Goal: Task Accomplishment & Management: Manage account settings

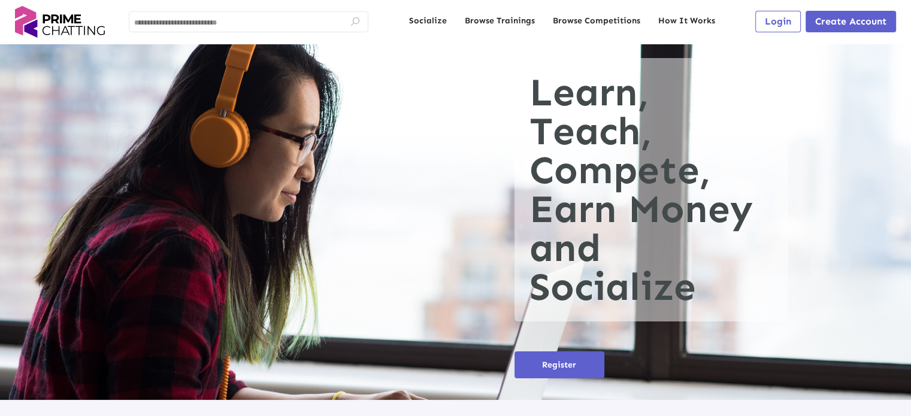
click at [768, 20] on span "Login" at bounding box center [778, 21] width 26 height 11
click at [774, 23] on span "Login" at bounding box center [778, 21] width 26 height 11
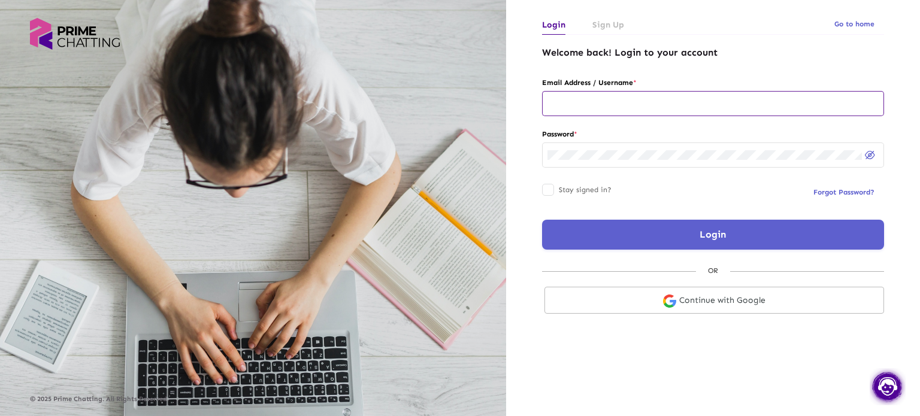
click at [649, 107] on input "text" at bounding box center [712, 104] width 331 height 10
type input "**********"
click at [678, 237] on button "Login" at bounding box center [713, 235] width 342 height 30
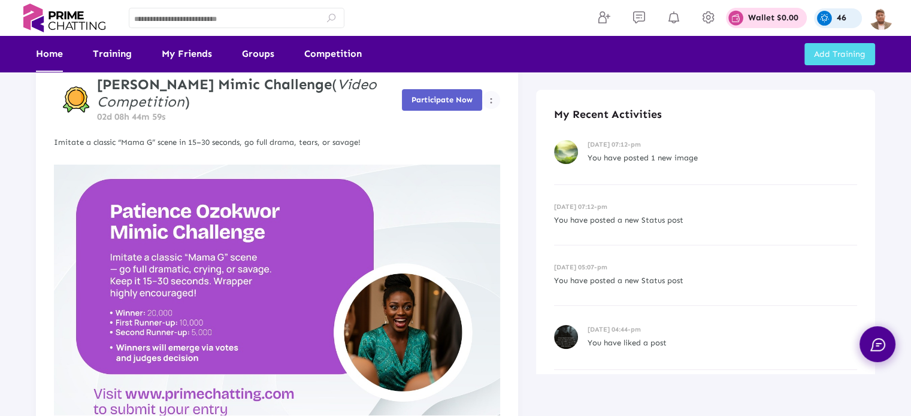
scroll to position [180, 0]
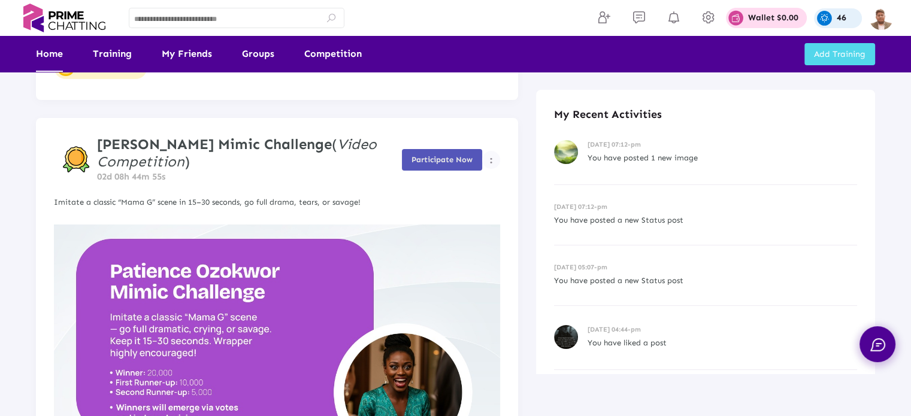
click at [444, 157] on span "Participate Now" at bounding box center [441, 159] width 61 height 9
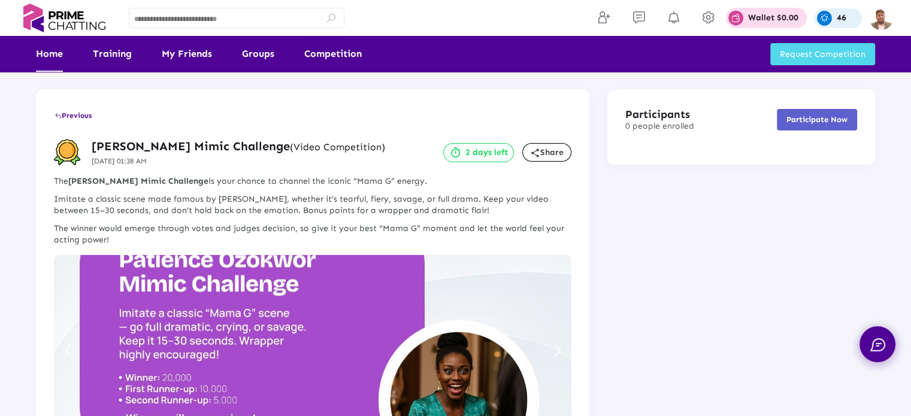
click at [53, 50] on link "Home" at bounding box center [49, 54] width 27 height 36
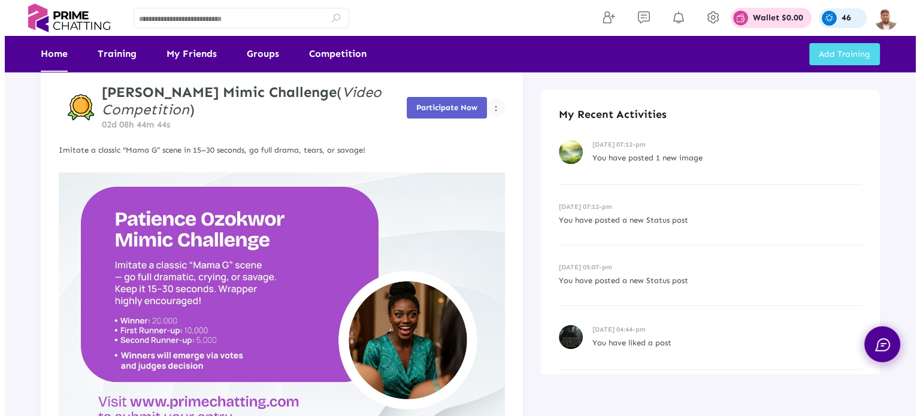
scroll to position [239, 0]
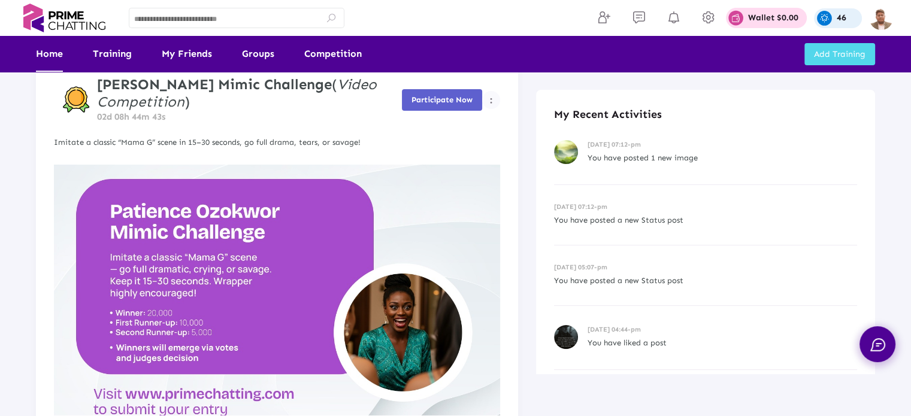
click at [493, 101] on button "Example icon-button with a menu" at bounding box center [491, 100] width 18 height 18
click at [519, 126] on div at bounding box center [455, 208] width 911 height 416
click at [889, 19] on img at bounding box center [881, 18] width 24 height 24
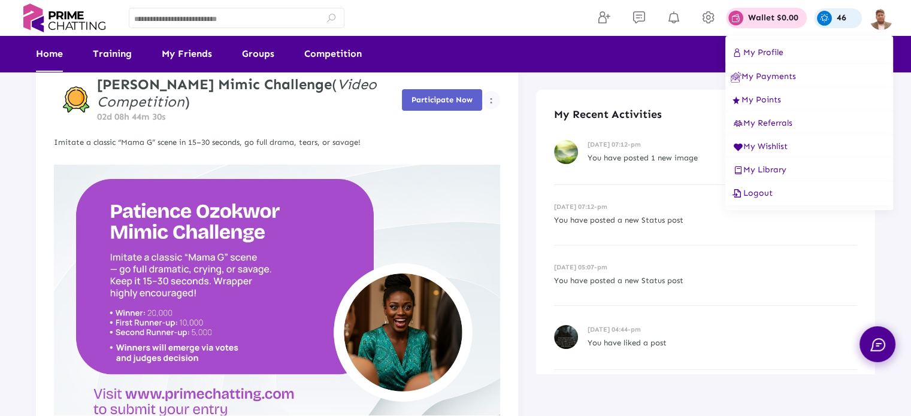
click at [763, 198] on span "Logout" at bounding box center [751, 193] width 42 height 10
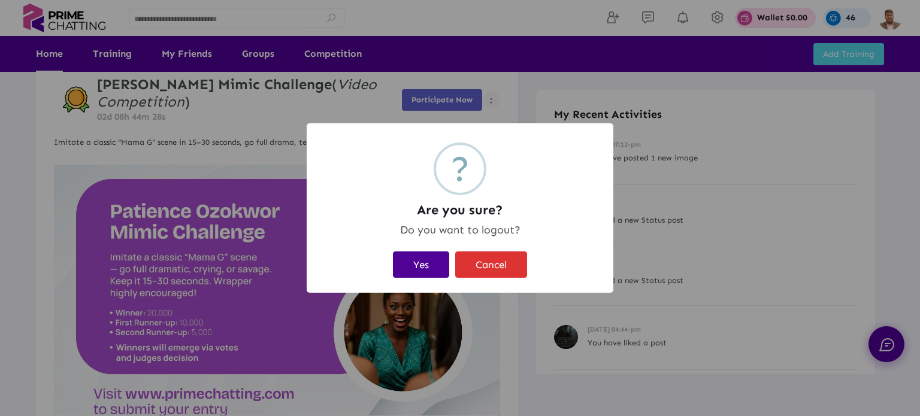
click at [420, 256] on button "Yes" at bounding box center [421, 264] width 56 height 26
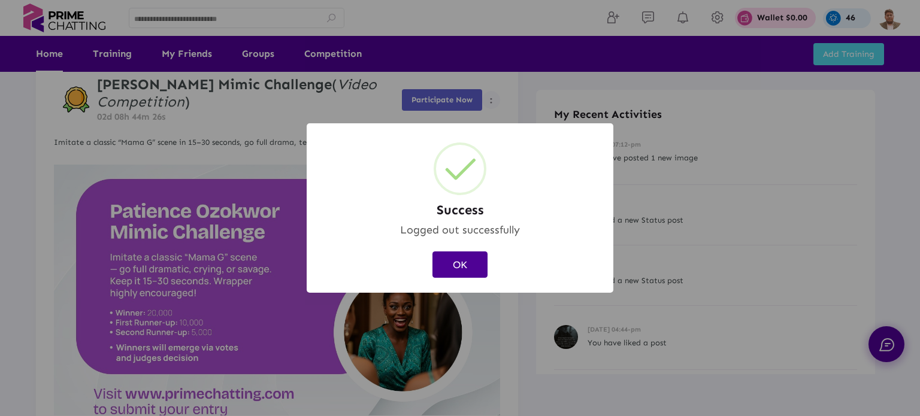
click at [469, 265] on button "OK" at bounding box center [459, 264] width 55 height 26
